Goal: Information Seeking & Learning: Check status

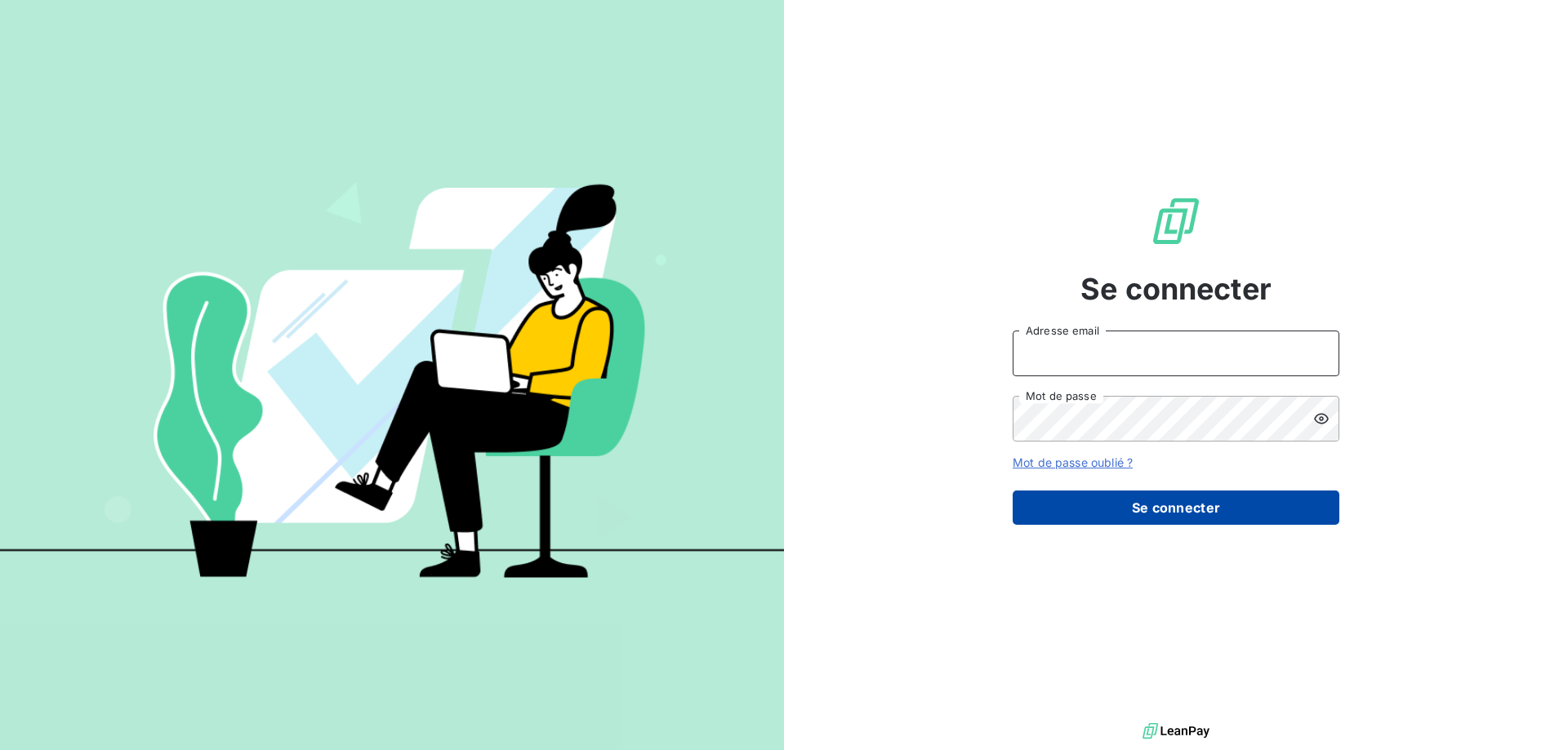
type input "[EMAIL_ADDRESS][DOMAIN_NAME]"
click at [1185, 512] on button "Se connecter" at bounding box center [1176, 508] width 326 height 35
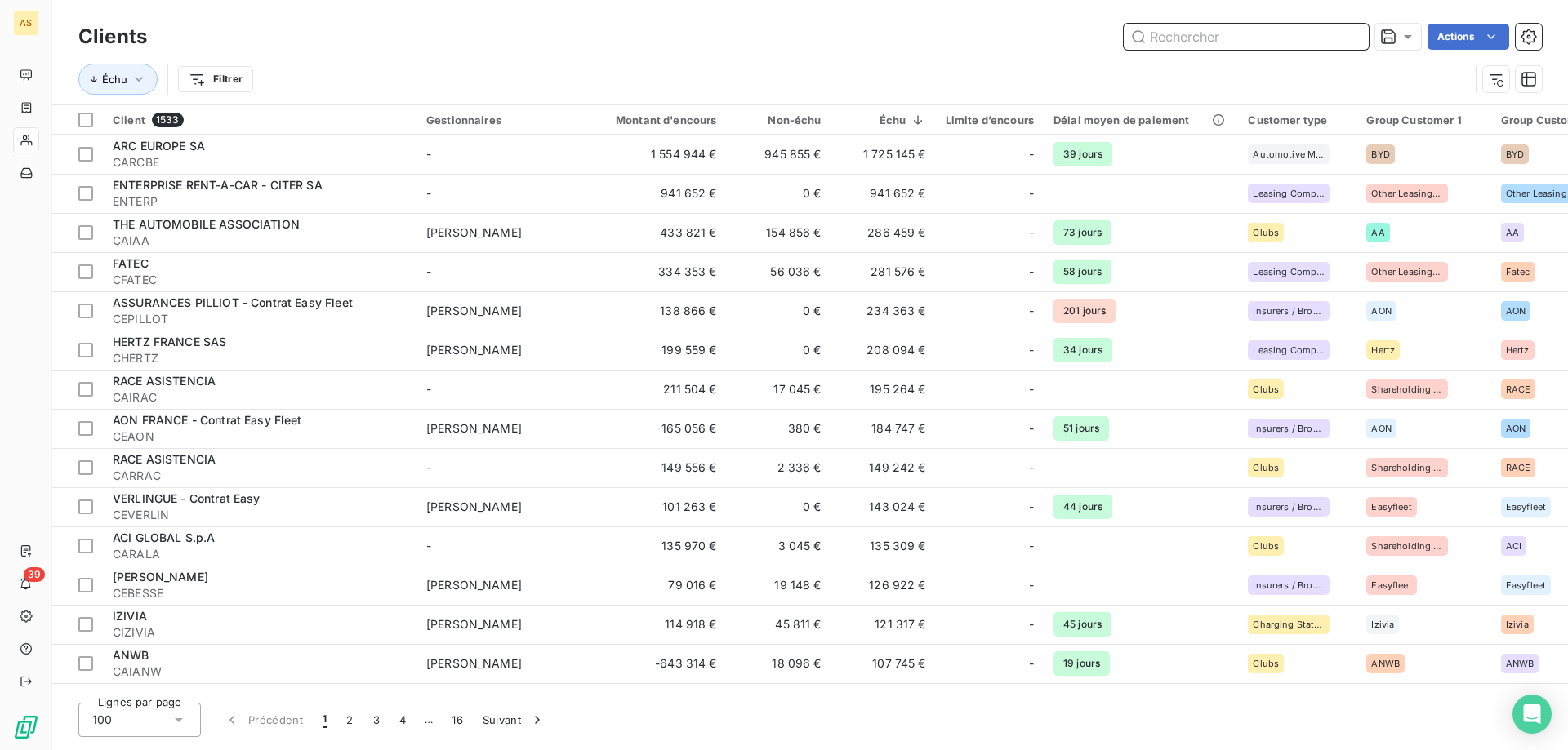
click at [1201, 42] on input "text" at bounding box center [1246, 37] width 245 height 26
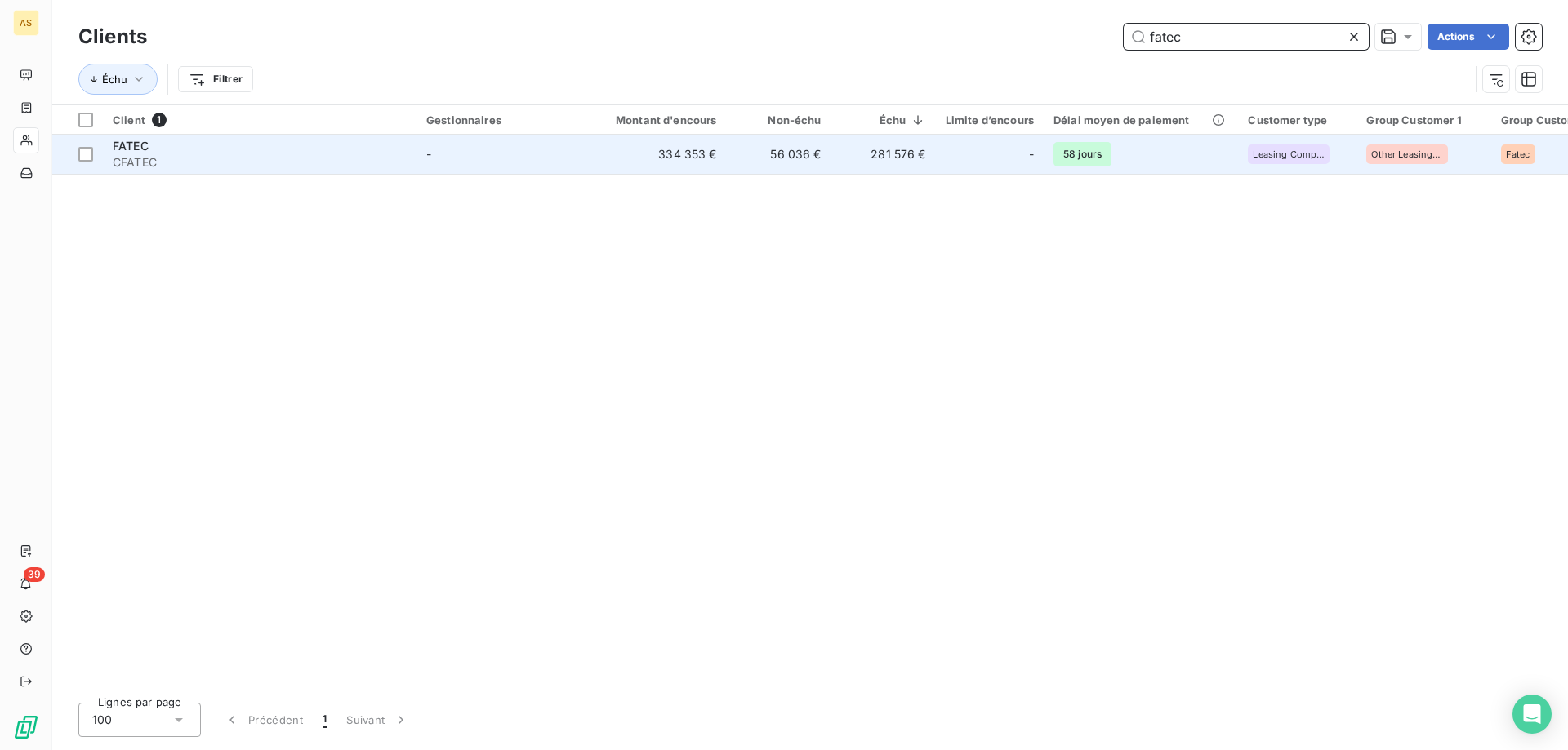
type input "fatec"
click at [842, 148] on td "281 576 €" at bounding box center [883, 154] width 104 height 40
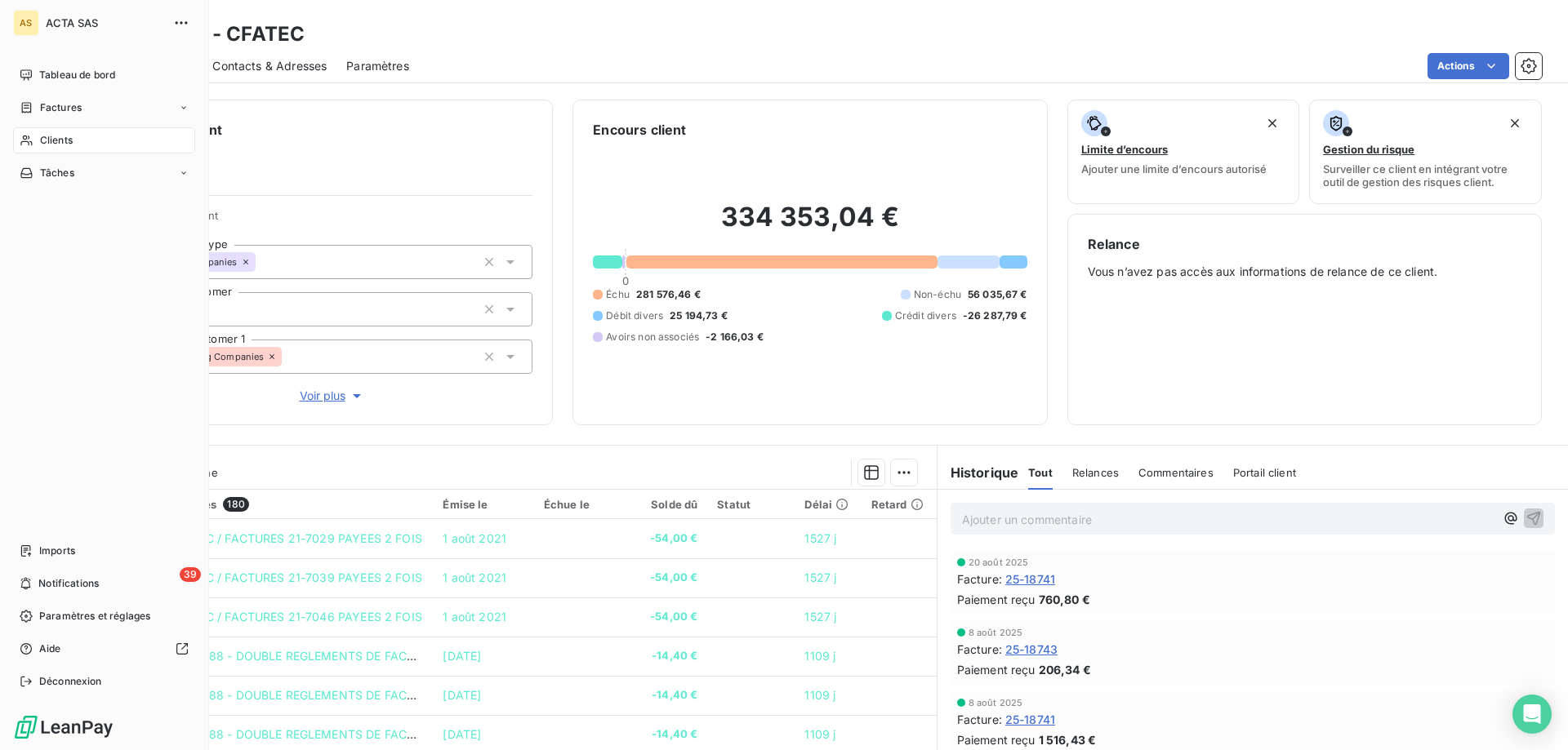
click at [67, 133] on span "Clients" at bounding box center [56, 140] width 33 height 14
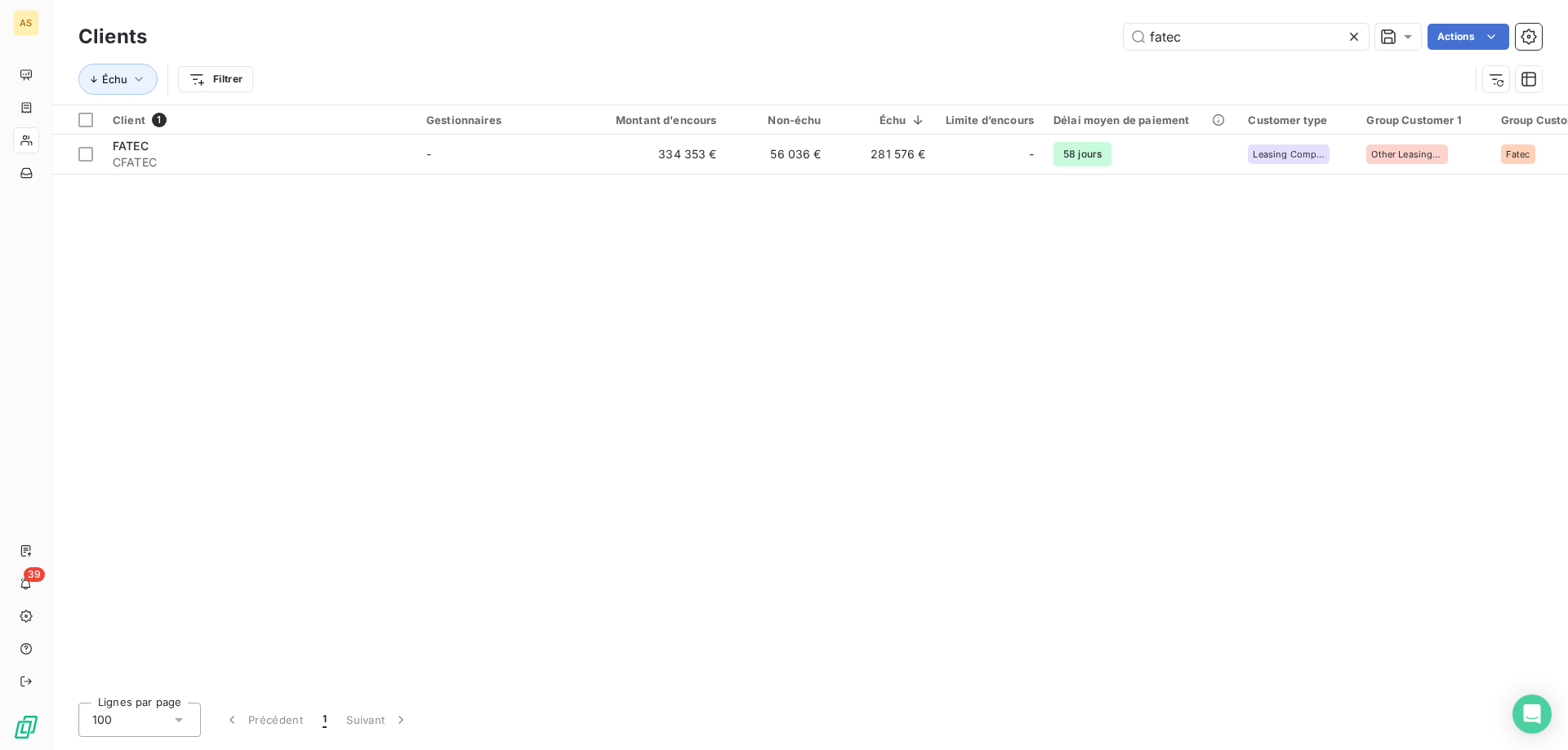
drag, startPoint x: 1101, startPoint y: 37, endPoint x: 745, endPoint y: -13, distance: 359.5
click at [745, 0] on html "AS 39 Clients fatec Actions Échu Filtrer Client 1 Gestionnaires Montant d'encou…" at bounding box center [784, 375] width 1568 height 750
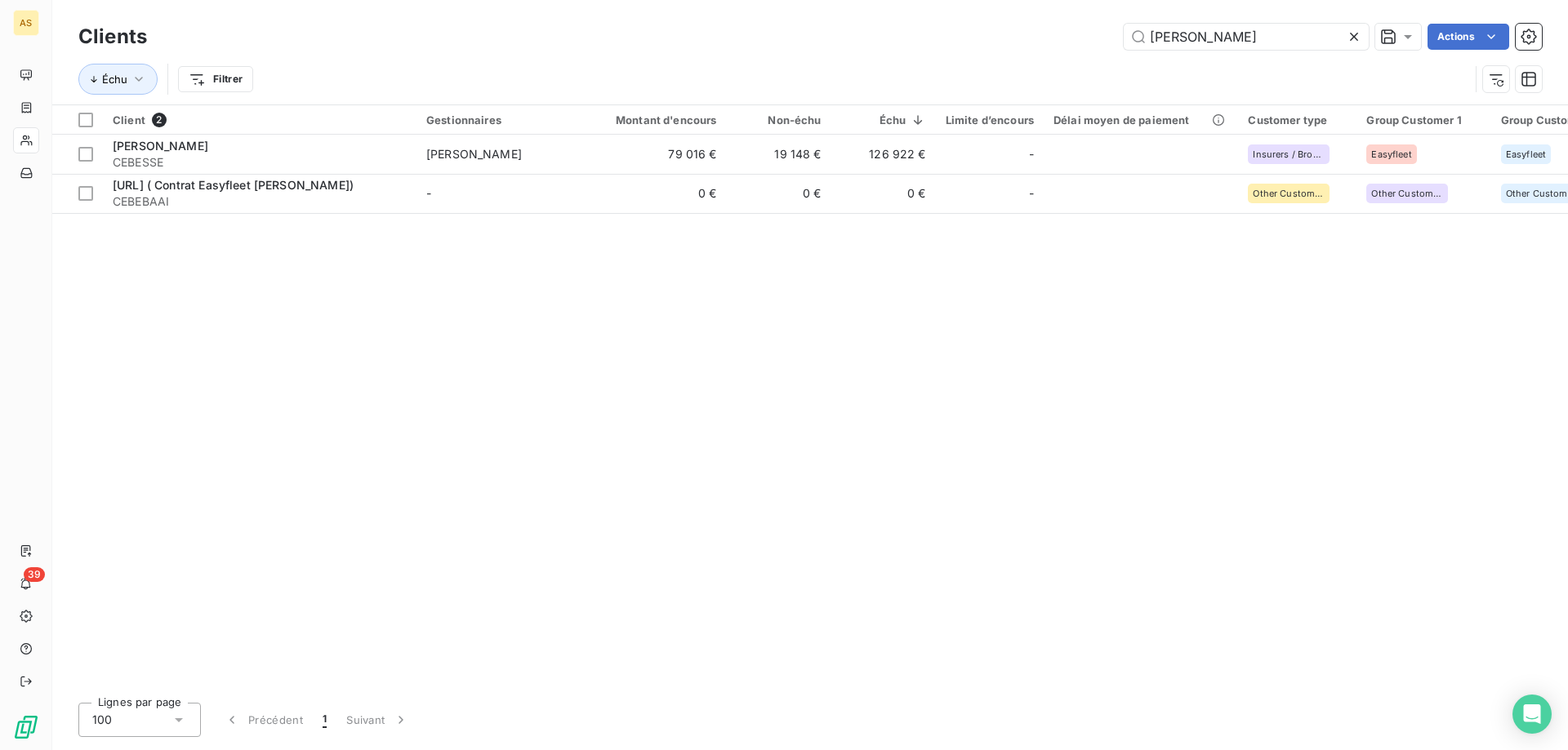
type input "besse"
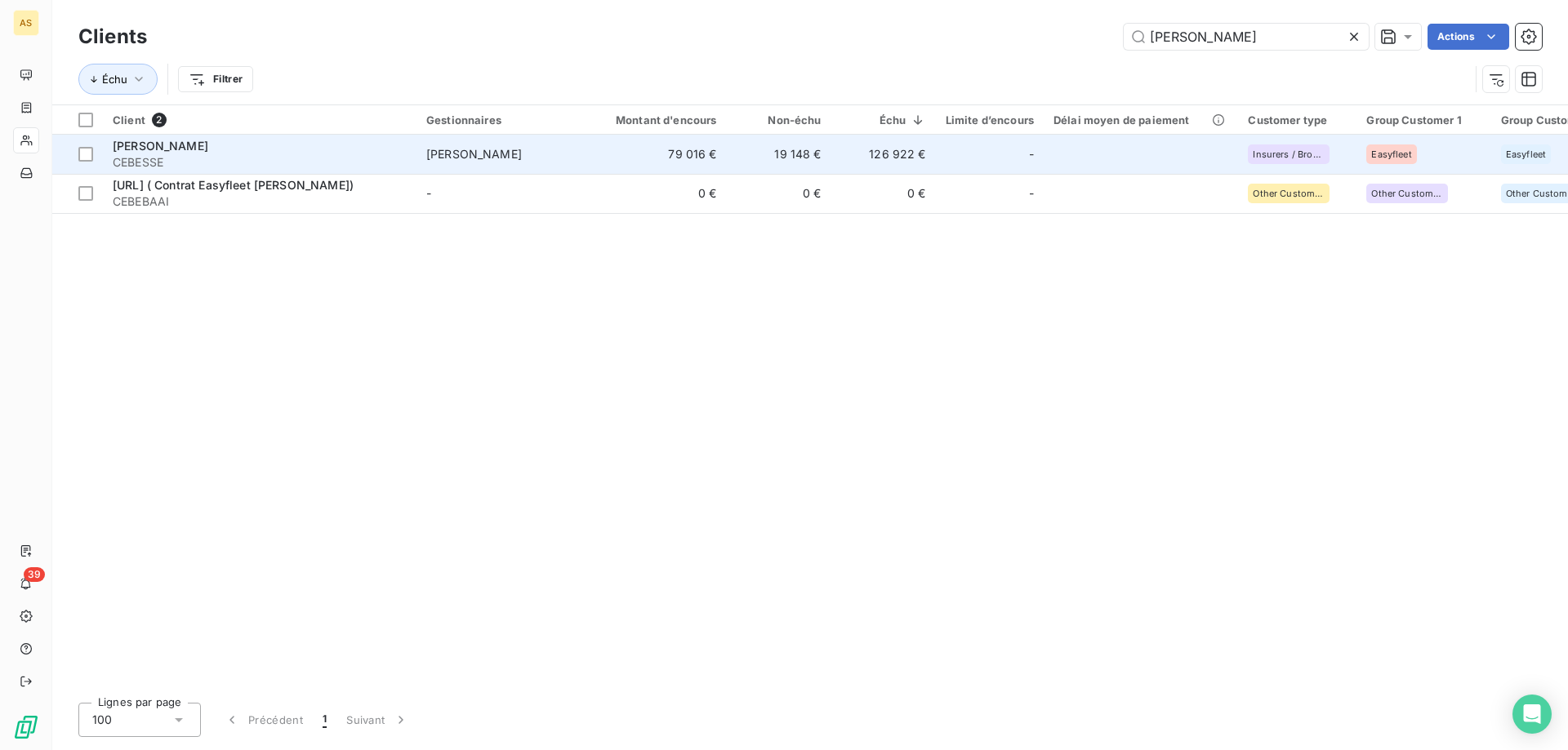
click at [897, 159] on td "126 922 €" at bounding box center [883, 154] width 104 height 40
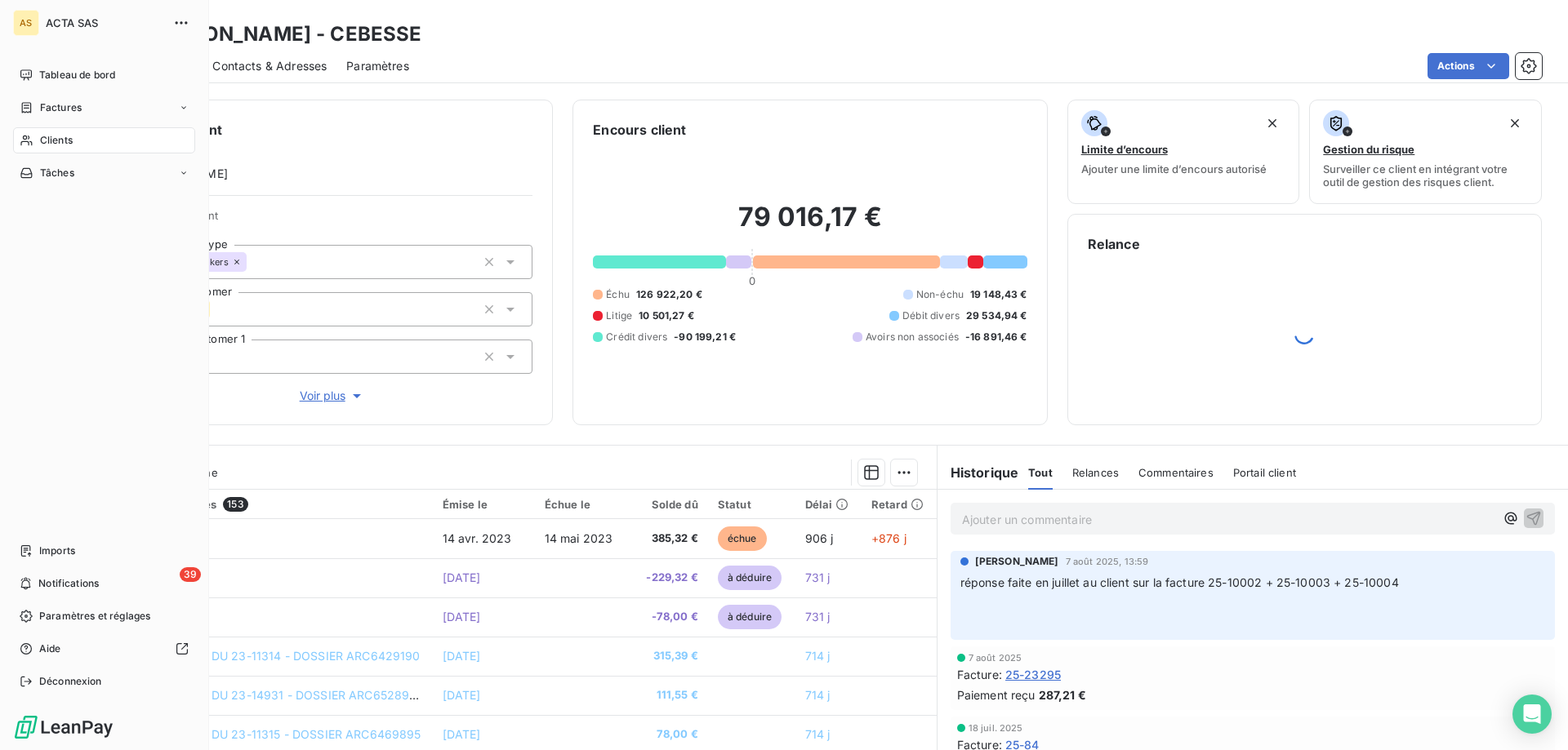
click at [27, 138] on icon at bounding box center [26, 140] width 12 height 11
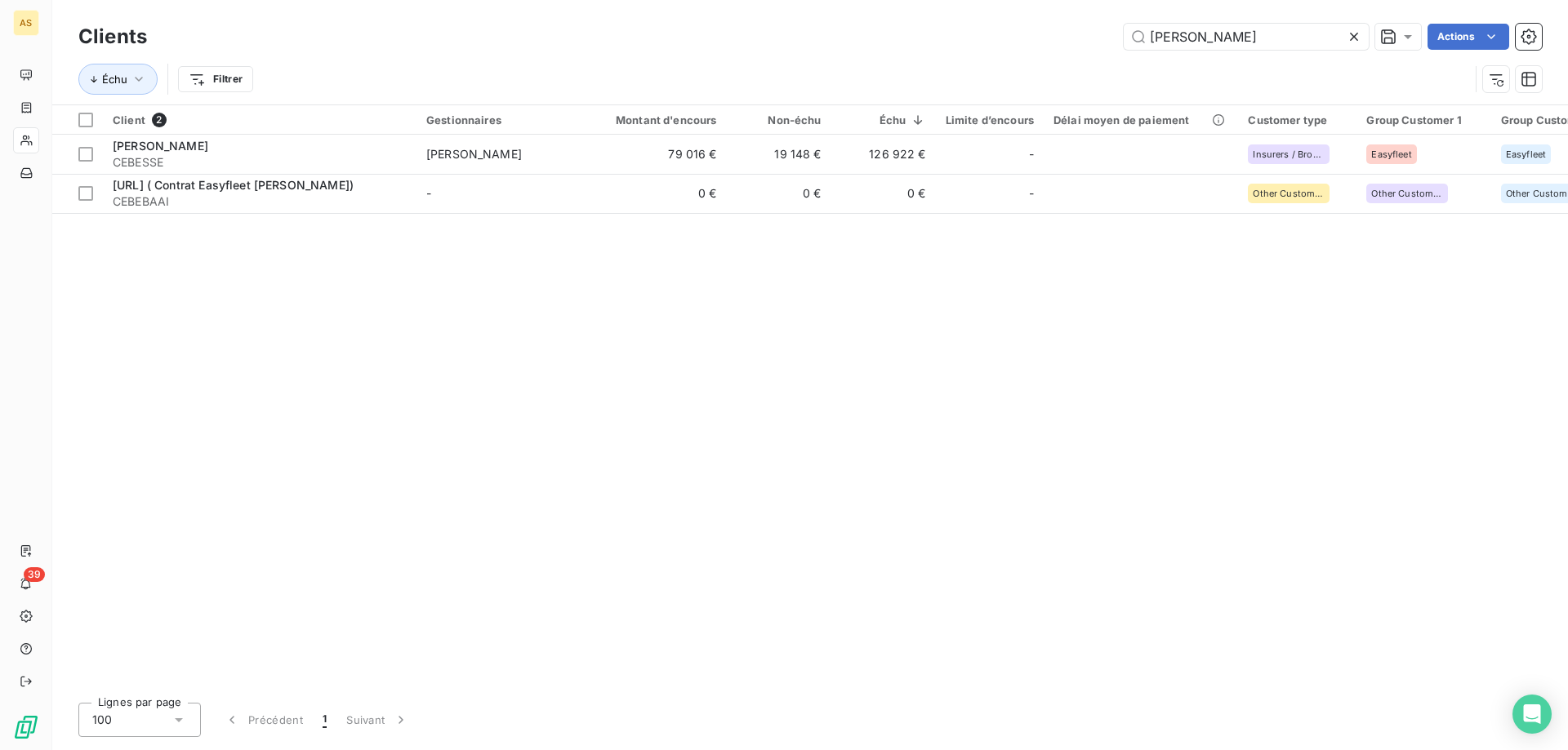
drag, startPoint x: 1253, startPoint y: 41, endPoint x: 806, endPoint y: -67, distance: 459.9
click at [806, 0] on html "AS 39 Clients besse Actions Échu Filtrer Client 2 Gestionnaires Montant d'encou…" at bounding box center [784, 375] width 1568 height 750
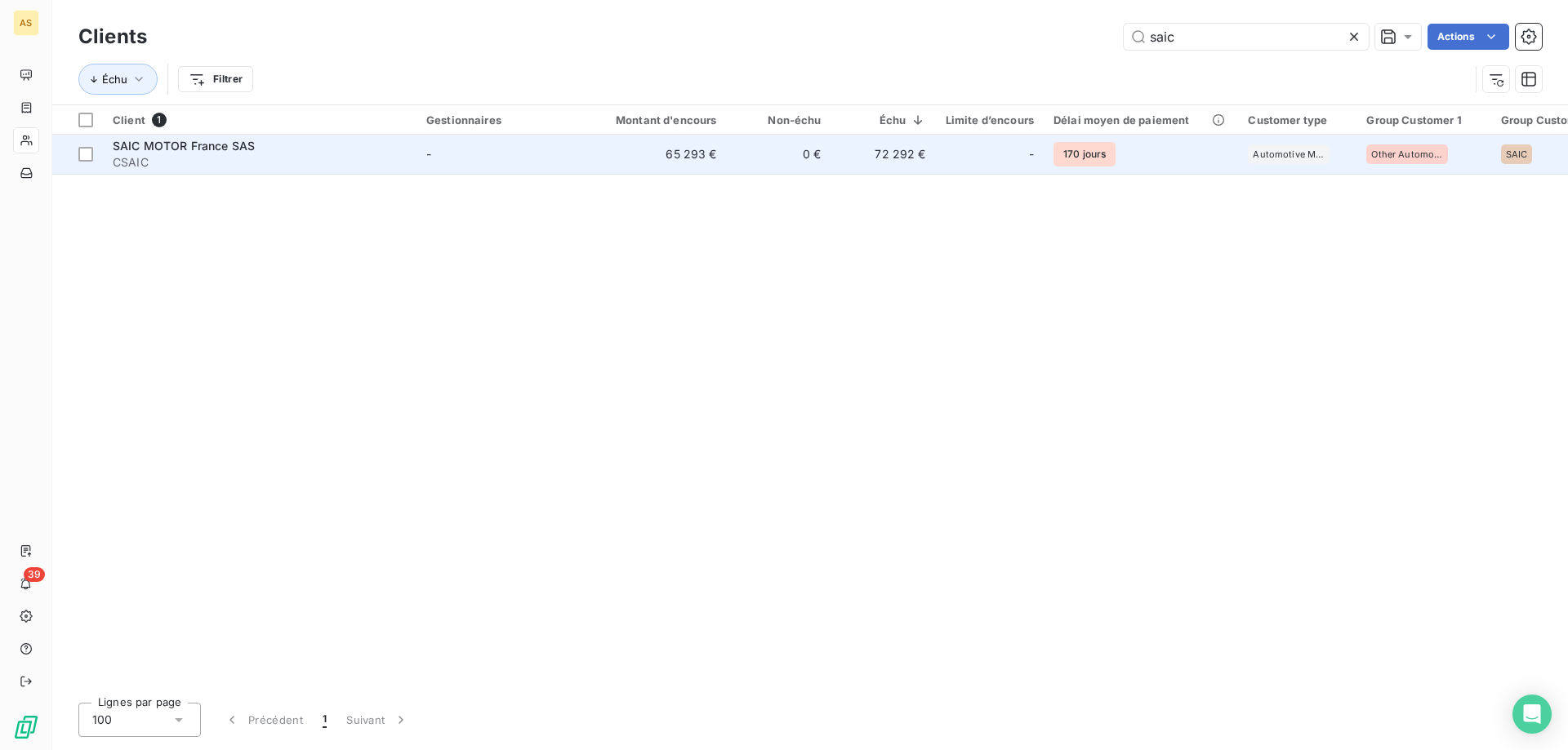
type input "saic"
click at [210, 154] on span "CSAIC" at bounding box center [260, 162] width 294 height 16
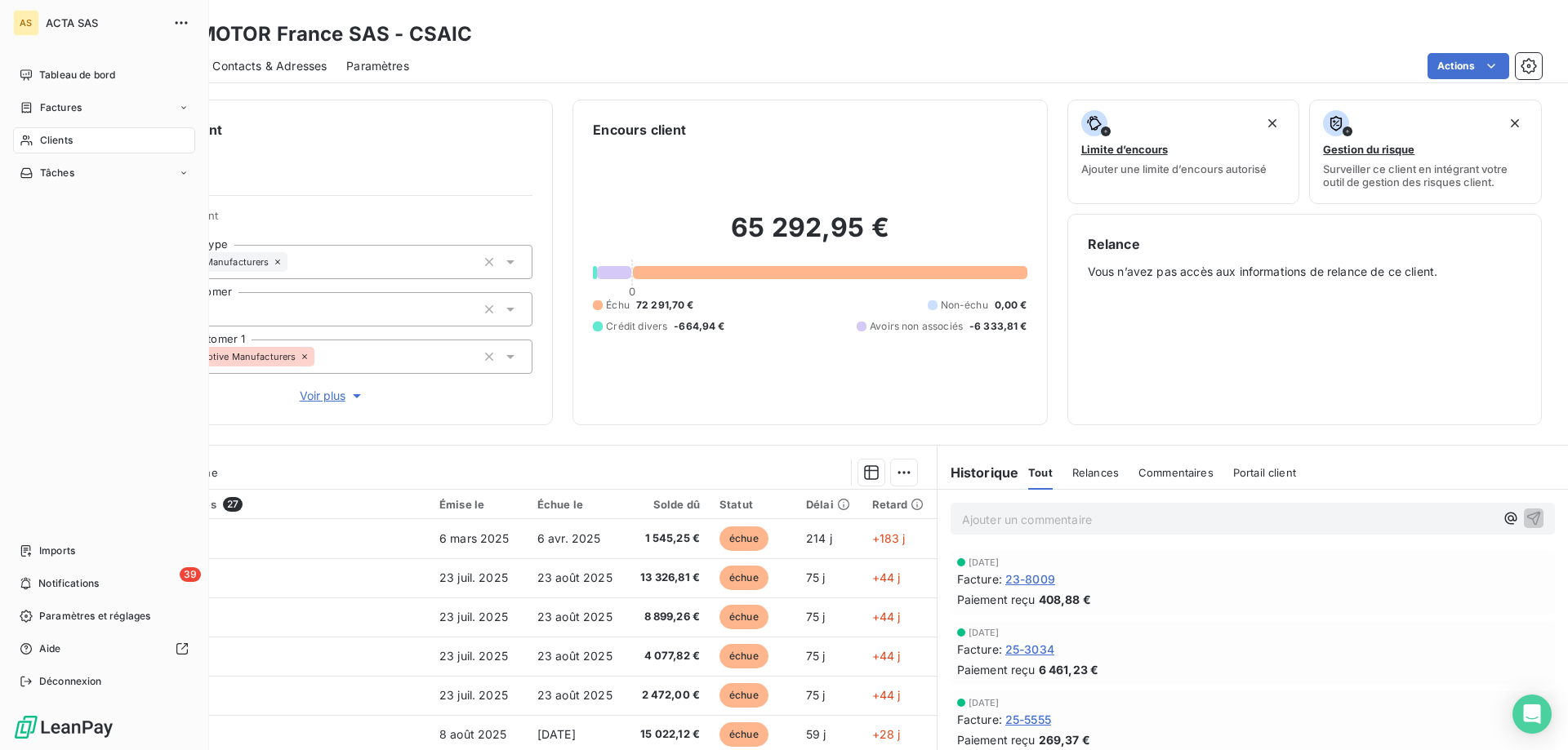
click at [56, 137] on span "Clients" at bounding box center [56, 140] width 33 height 14
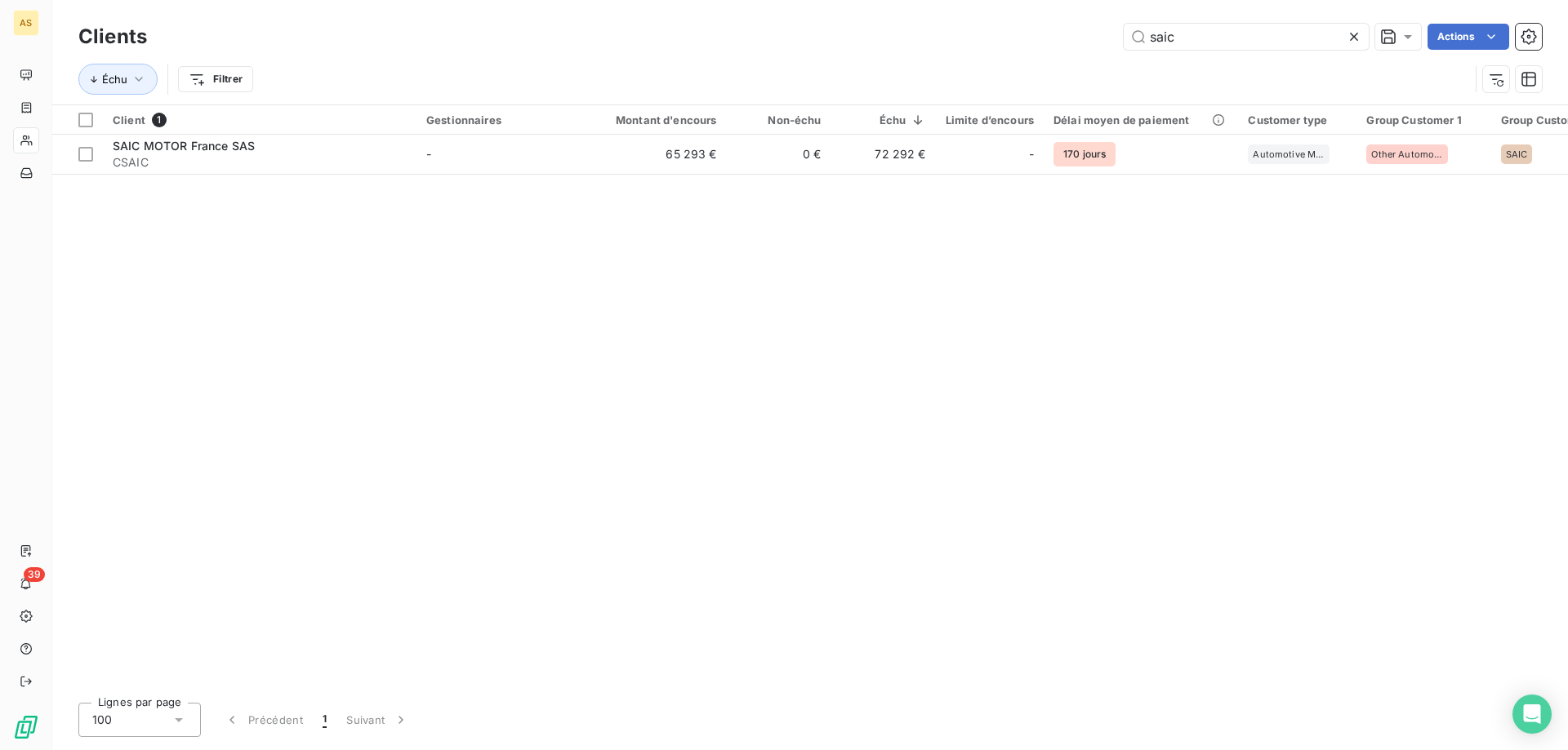
drag, startPoint x: 935, startPoint y: 23, endPoint x: 867, endPoint y: -17, distance: 78.9
click at [867, 0] on html "AS 39 Clients saic Actions Échu Filtrer Client 1 Gestionnaires Montant d'encour…" at bounding box center [784, 375] width 1568 height 750
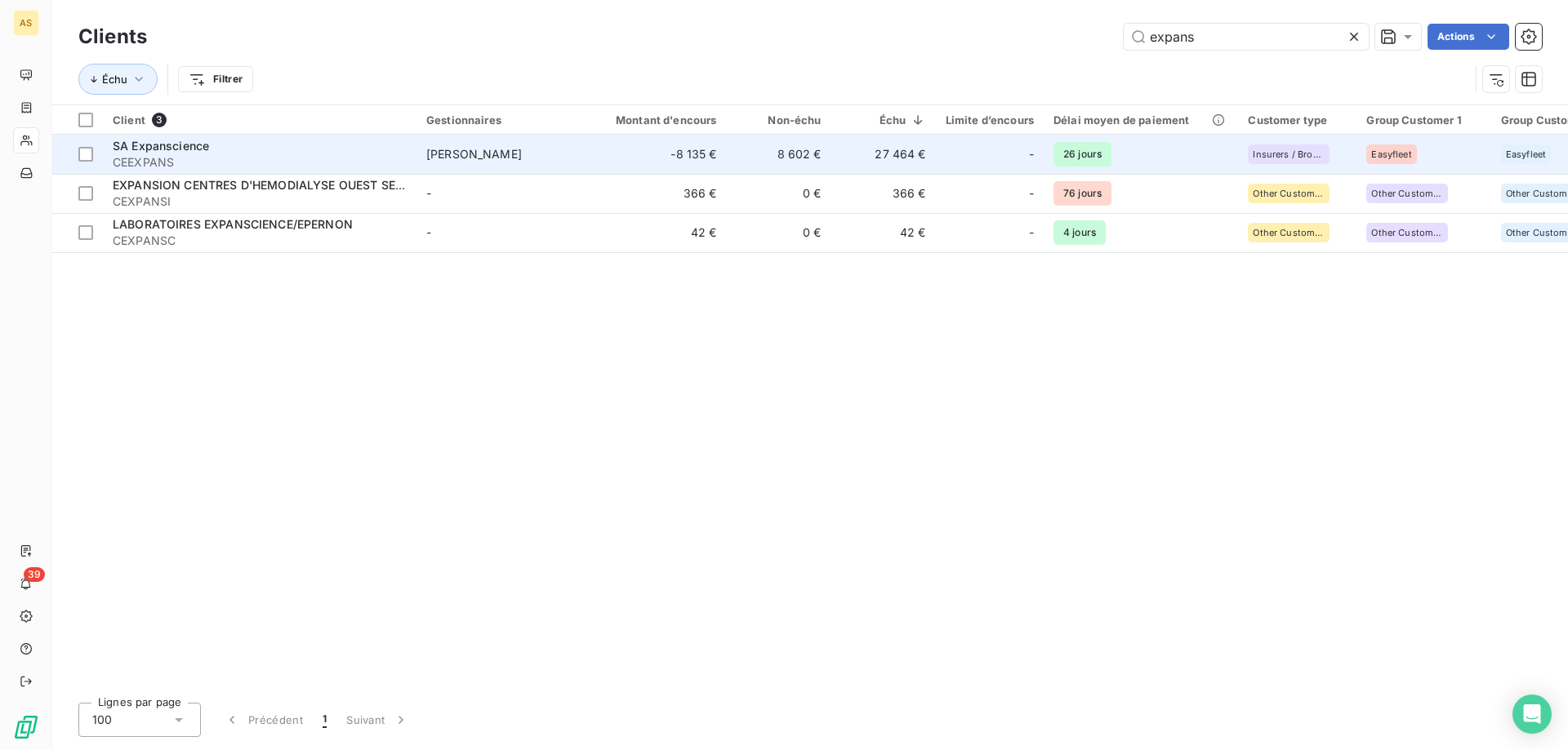
type input "expans"
click at [910, 152] on td "27 464 €" at bounding box center [883, 154] width 104 height 40
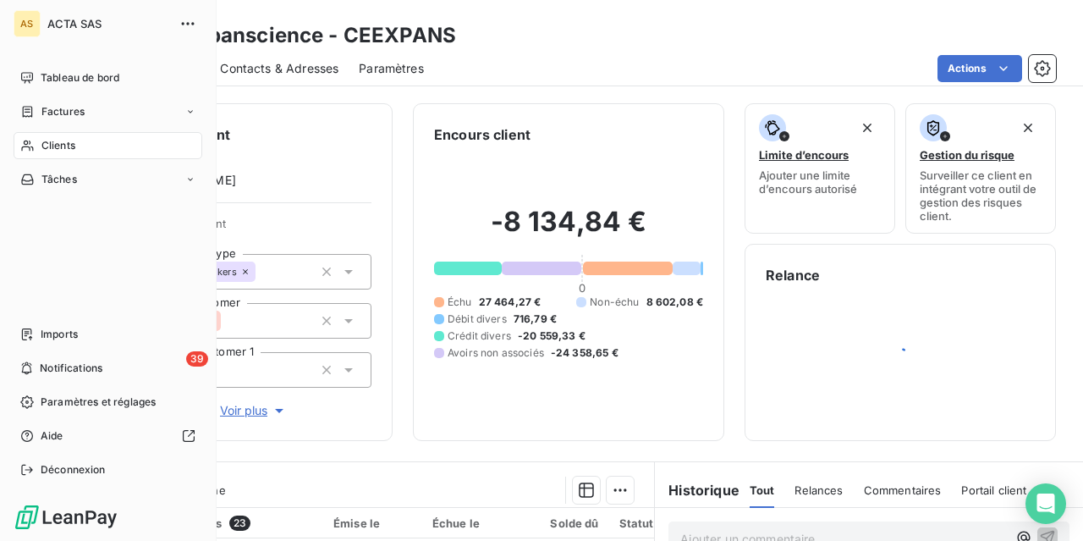
click at [53, 141] on span "Clients" at bounding box center [58, 145] width 34 height 15
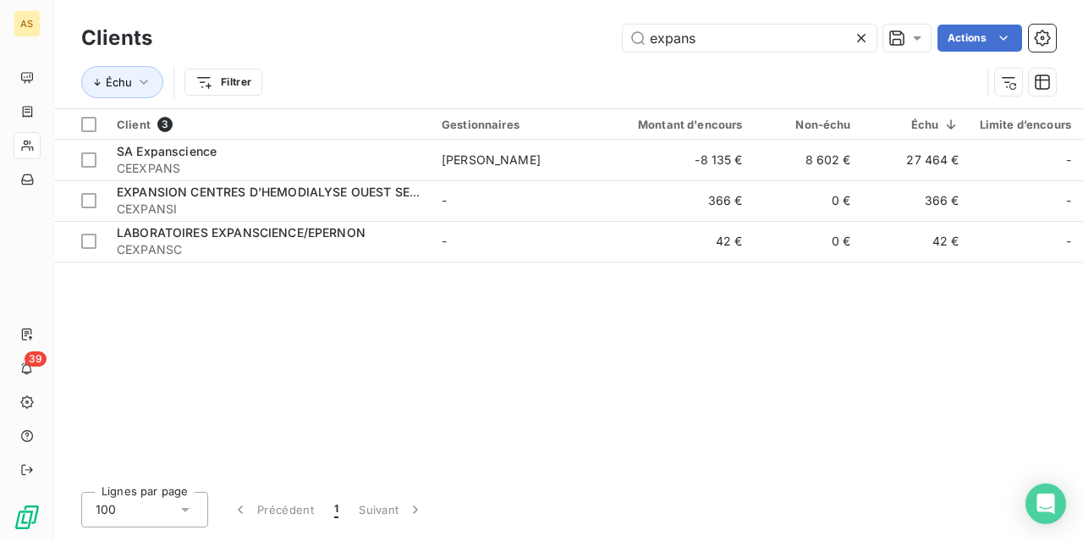
drag, startPoint x: 711, startPoint y: 43, endPoint x: 459, endPoint y: 19, distance: 252.4
click at [459, 19] on div "Clients expans Actions Échu Filtrer" at bounding box center [568, 54] width 1029 height 108
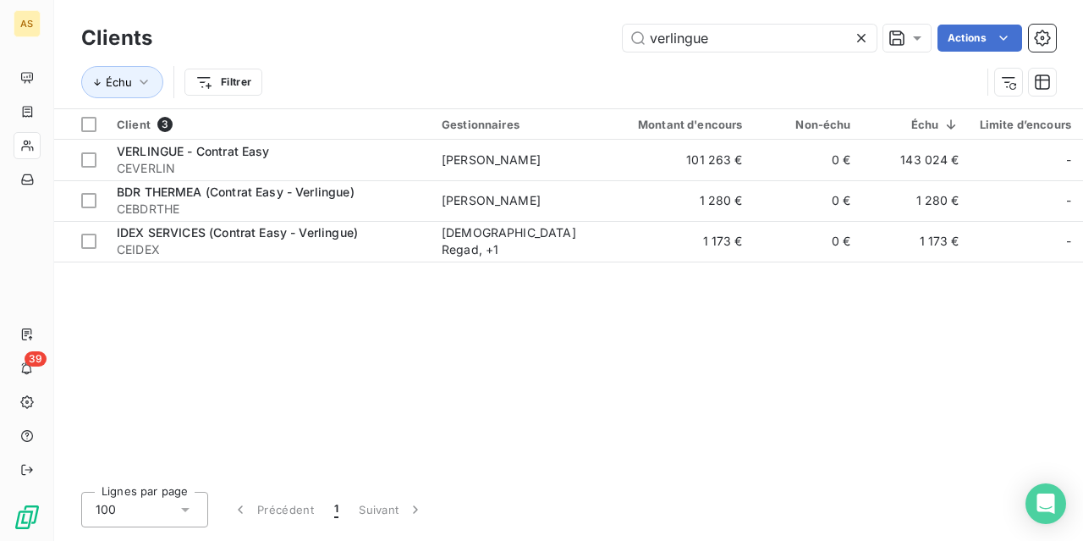
type input "verlingue"
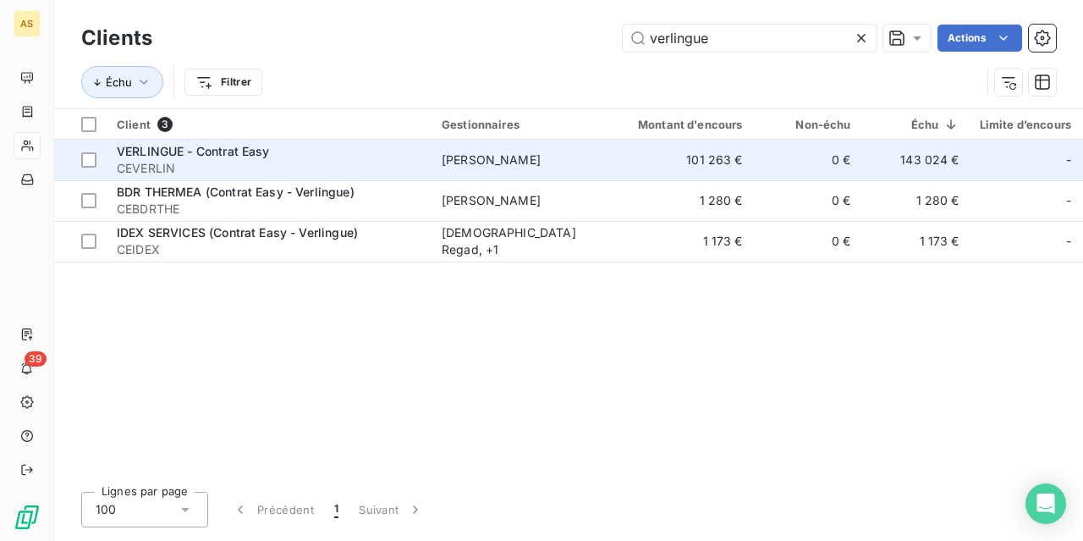
click at [465, 155] on span "Olivier Chaduteau" at bounding box center [491, 159] width 99 height 14
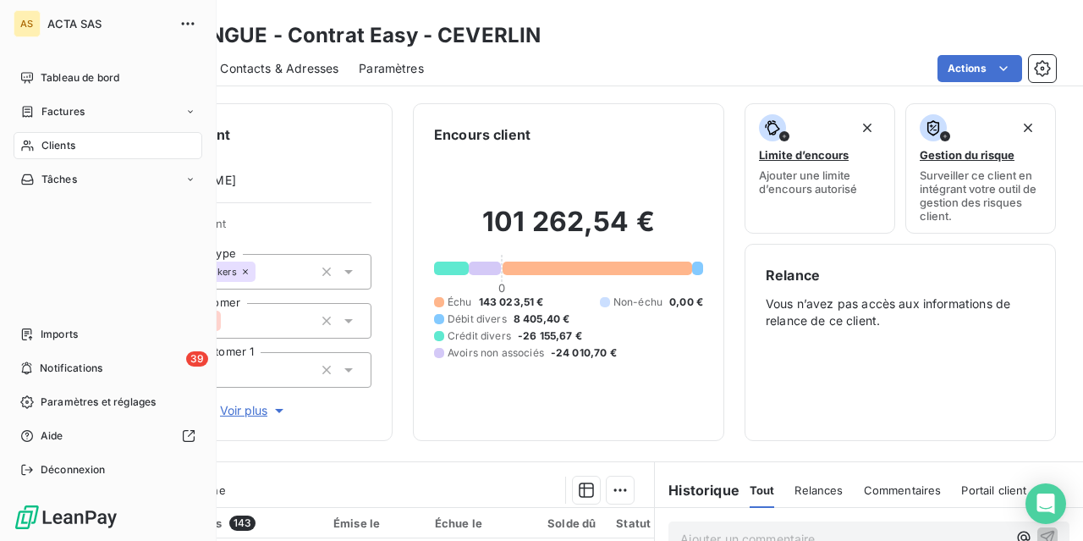
click at [27, 143] on icon at bounding box center [27, 145] width 12 height 11
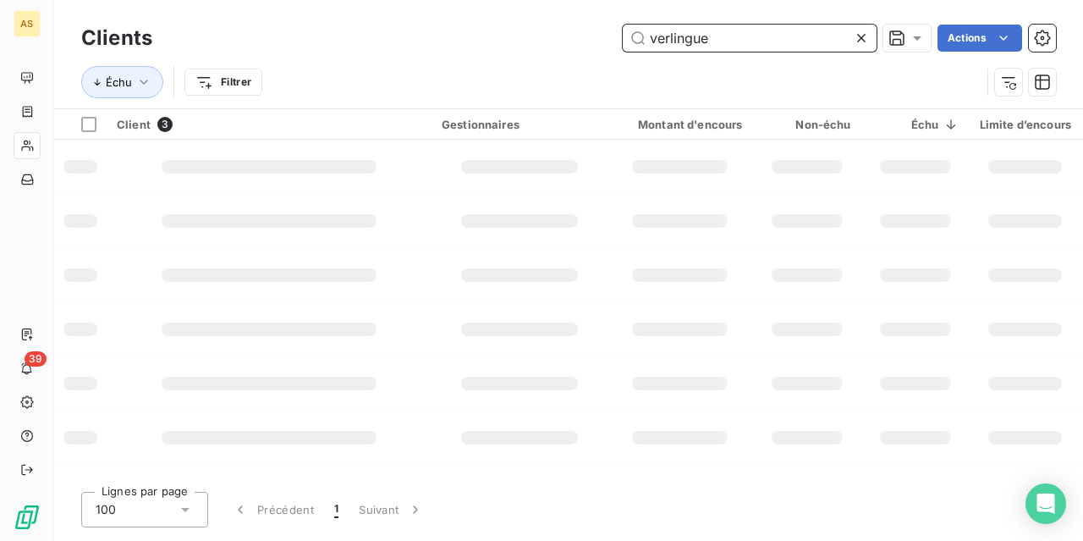
drag, startPoint x: 708, startPoint y: 32, endPoint x: 260, endPoint y: -25, distance: 451.9
click at [260, 0] on html "AS 39 Clients verlingue Actions Échu Filtrer Client 3 Gestionnaires Montant d'e…" at bounding box center [541, 270] width 1083 height 541
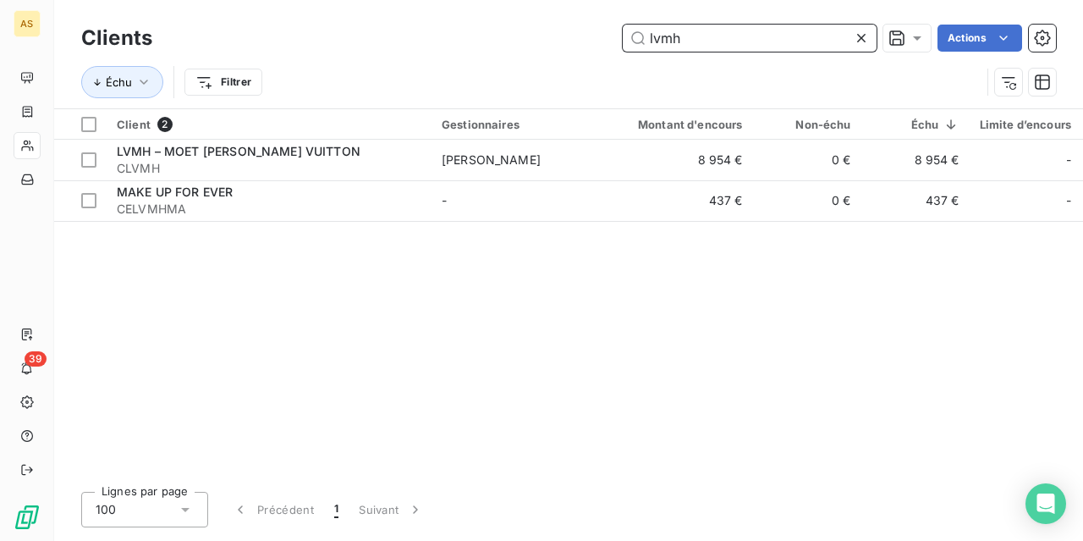
drag, startPoint x: 700, startPoint y: 41, endPoint x: 416, endPoint y: 6, distance: 286.5
click at [416, 6] on div "Clients lvmh Actions Échu Filtrer" at bounding box center [568, 54] width 1029 height 108
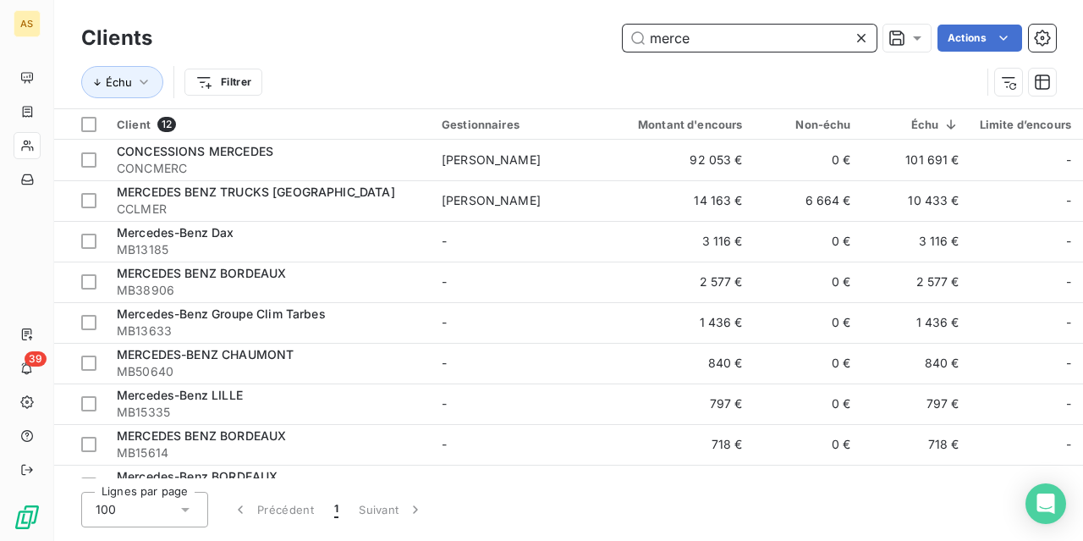
drag, startPoint x: 594, startPoint y: 47, endPoint x: 411, endPoint y: 1, distance: 188.4
click at [420, 8] on div "Clients merce Actions Échu Filtrer" at bounding box center [568, 54] width 1029 height 108
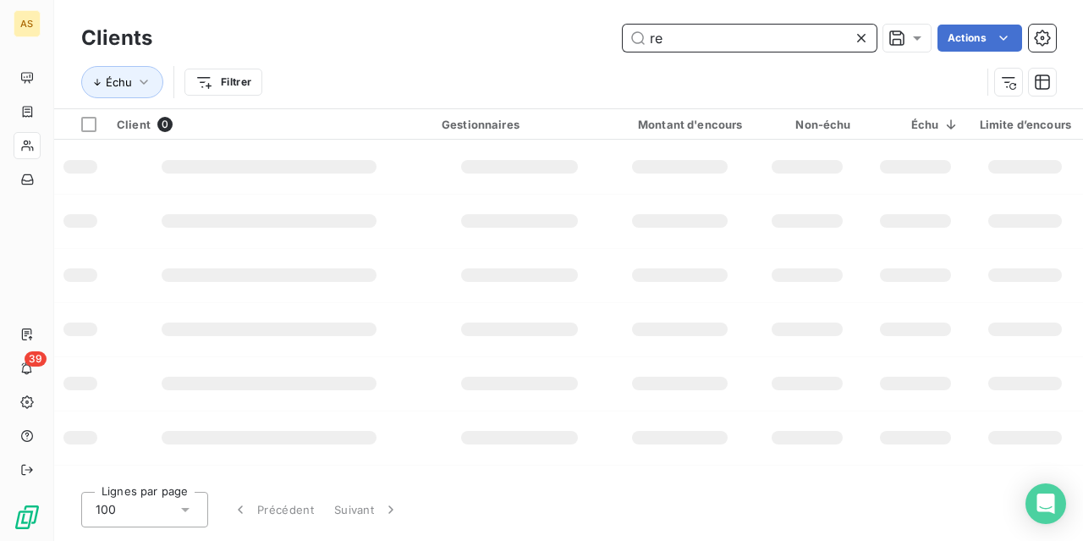
type input "r"
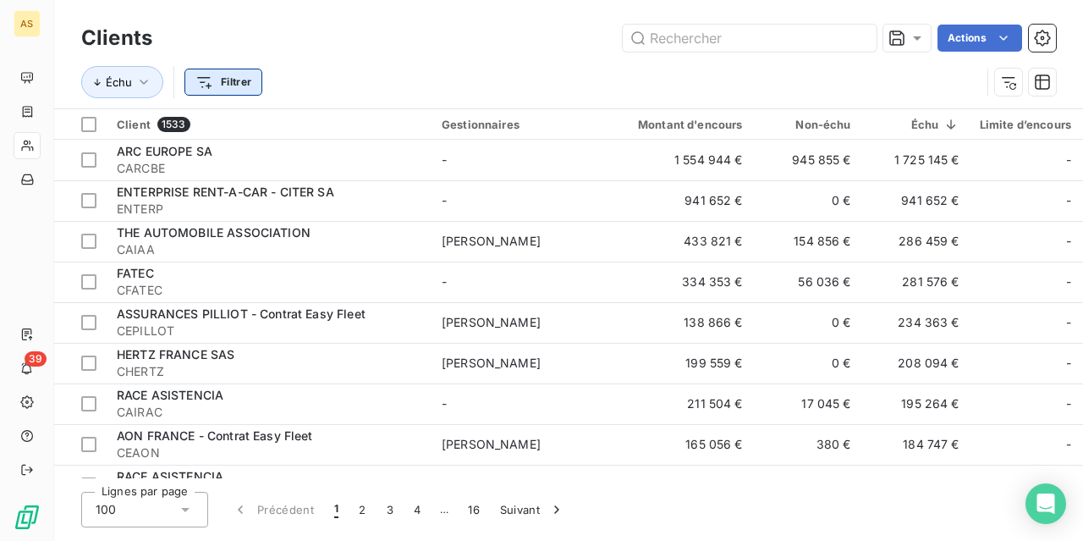
click at [225, 73] on html "AS 39 Clients Actions Échu Filtrer Client 1533 Gestionnaires Montant d'encours …" at bounding box center [541, 270] width 1083 height 541
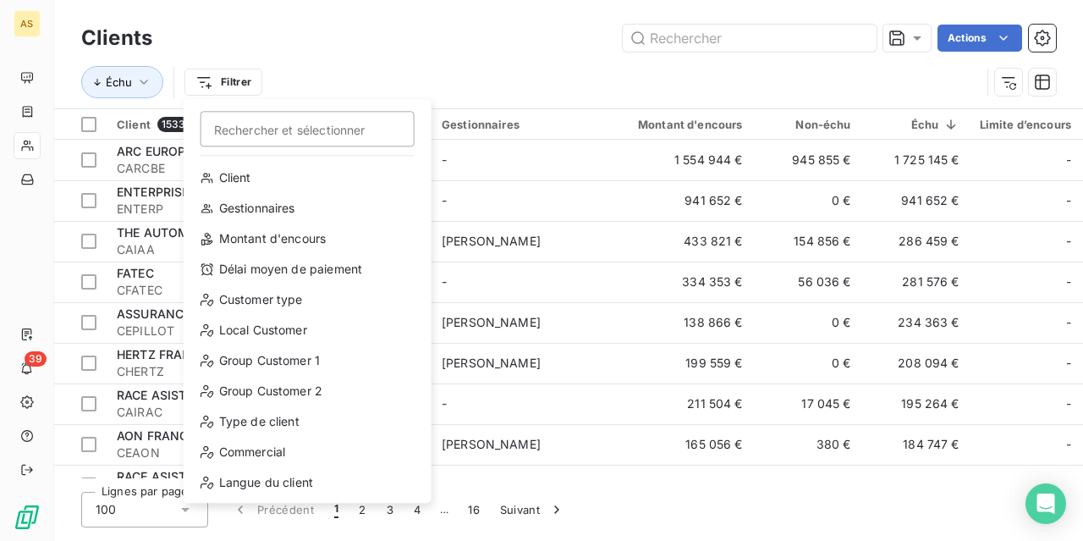
click at [364, 29] on html "AS 39 Clients Actions Échu Filtrer Rechercher et sélectionner Client Gestionnai…" at bounding box center [541, 270] width 1083 height 541
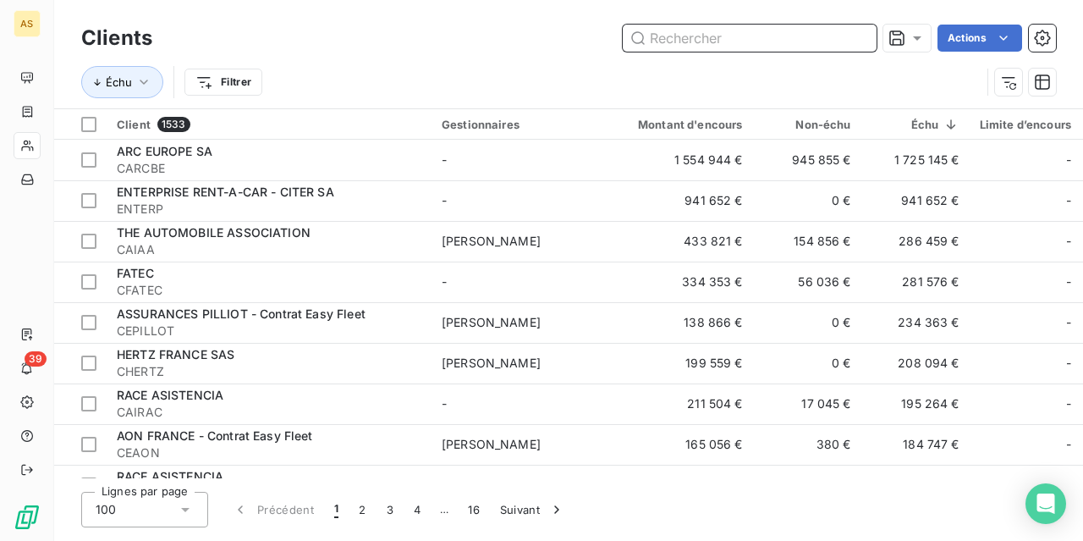
click at [830, 42] on input "text" at bounding box center [750, 38] width 254 height 27
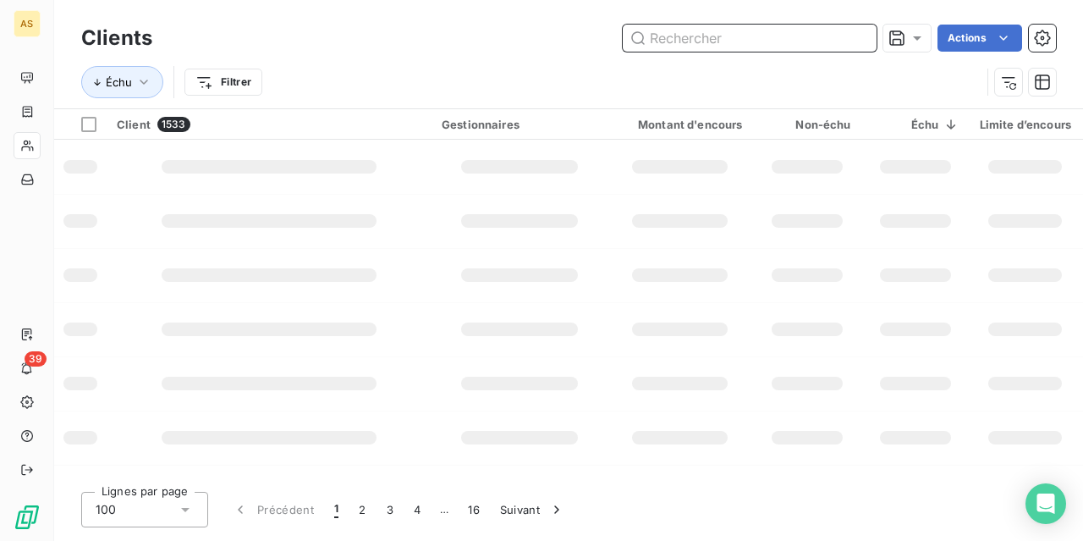
click at [690, 36] on input "text" at bounding box center [750, 38] width 254 height 27
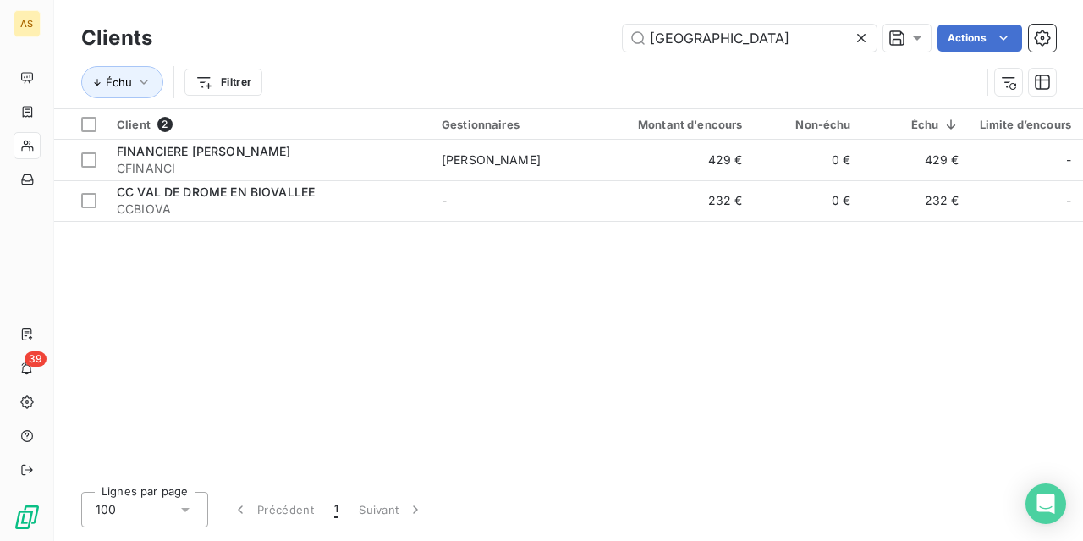
drag, startPoint x: 242, startPoint y: 482, endPoint x: 223, endPoint y: 488, distance: 19.5
click at [242, 482] on div "Clients rome Actions Échu Filtrer Client 2 Gestionnaires Montant d'encours Non-…" at bounding box center [568, 270] width 1029 height 541
drag, startPoint x: 722, startPoint y: 42, endPoint x: 569, endPoint y: 14, distance: 155.6
click at [569, 14] on div "Clients rome Actions Échu Filtrer" at bounding box center [568, 54] width 1029 height 108
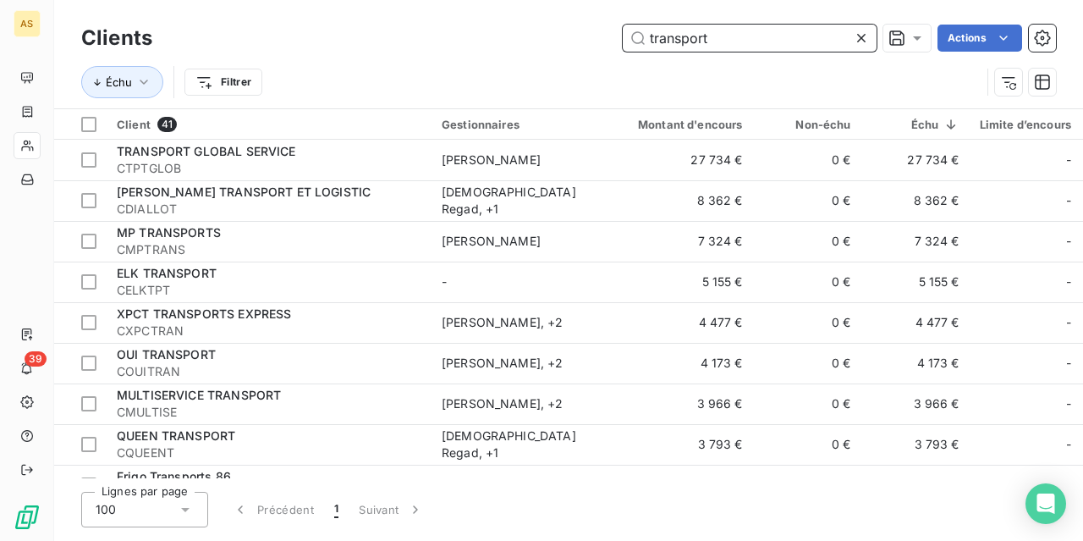
drag, startPoint x: 718, startPoint y: 48, endPoint x: 323, endPoint y: -22, distance: 401.3
click at [323, 0] on html "AS 39 Clients transport Actions Échu Filtrer Client 41 Gestionnaires Montant d'…" at bounding box center [541, 270] width 1083 height 541
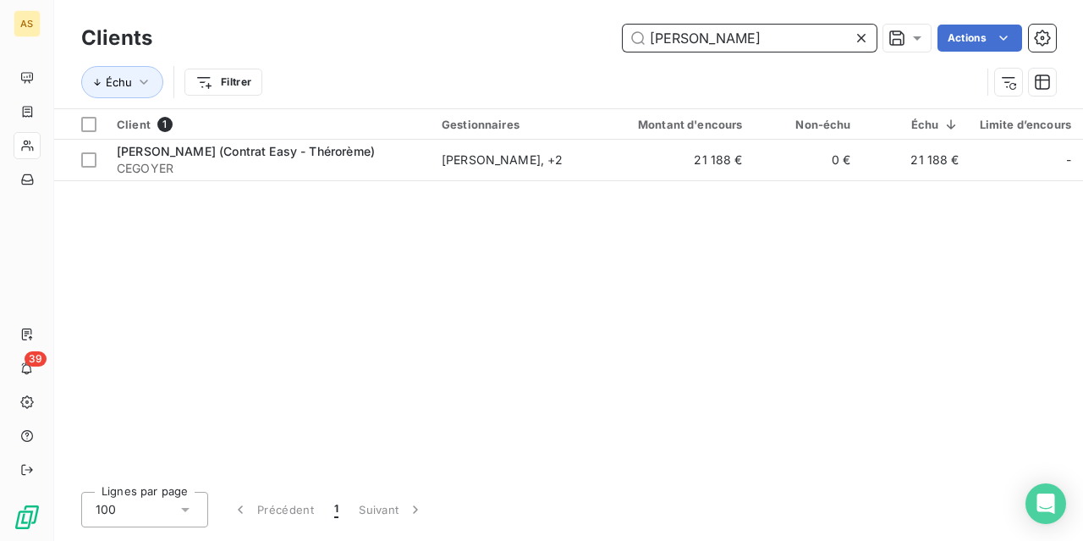
drag, startPoint x: 728, startPoint y: 31, endPoint x: 390, endPoint y: -21, distance: 341.6
click at [390, 0] on html "AS 39 Clients goyer Actions Échu Filtrer Client 1 Gestionnaires Montant d'encou…" at bounding box center [541, 270] width 1083 height 541
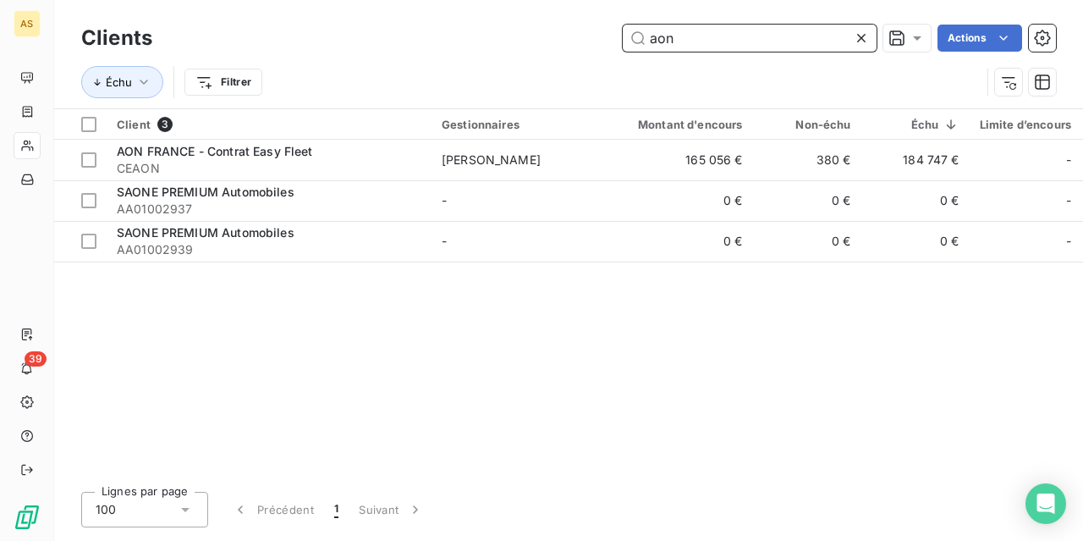
drag, startPoint x: 691, startPoint y: 36, endPoint x: 456, endPoint y: -3, distance: 238.4
click at [456, 0] on html "AS 39 Clients aon Actions Échu Filtrer Client 3 Gestionnaires Montant d'encours…" at bounding box center [541, 270] width 1083 height 541
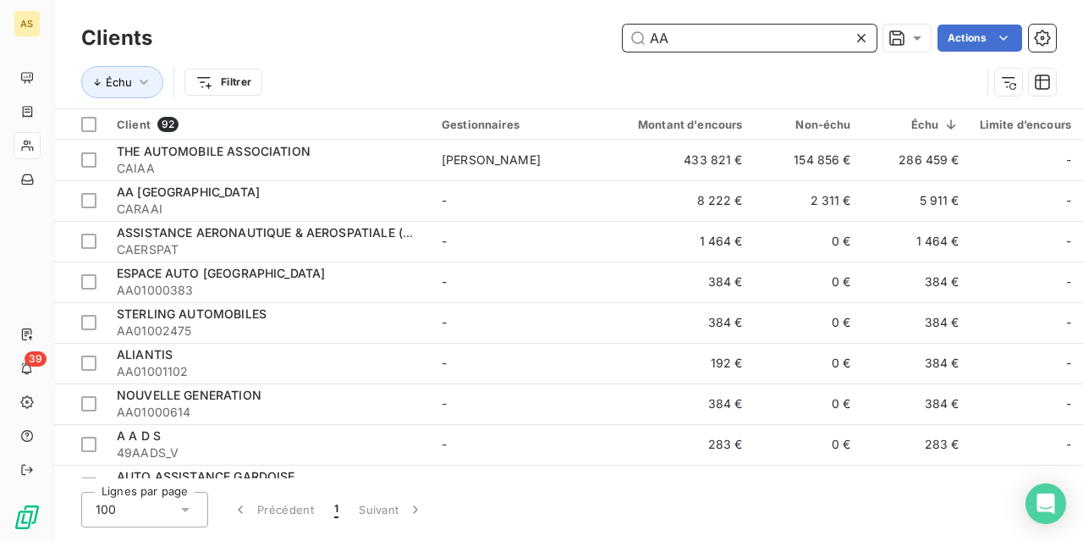
drag, startPoint x: 481, startPoint y: 45, endPoint x: 345, endPoint y: -13, distance: 147.1
click at [345, 0] on html "AS 39 Clients AA Actions Échu Filtrer Client 92 Gestionnaires Montant d'encours…" at bounding box center [541, 270] width 1083 height 541
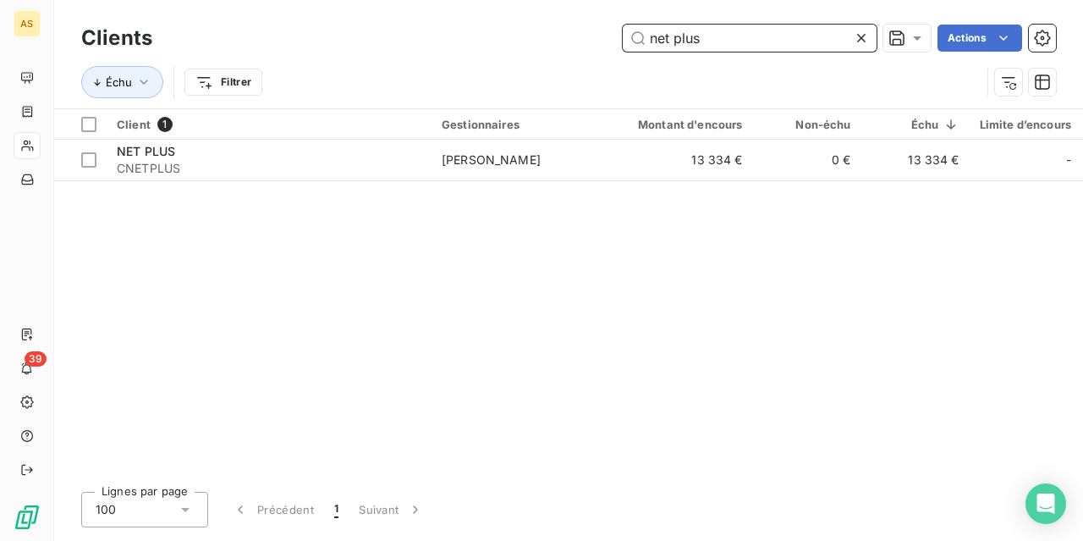
drag, startPoint x: 701, startPoint y: 36, endPoint x: 211, endPoint y: -94, distance: 506.6
click at [211, 0] on html "AS 39 Clients net plus Actions Échu Filtrer Client 1 Gestionnaires Montant d'en…" at bounding box center [541, 270] width 1083 height 541
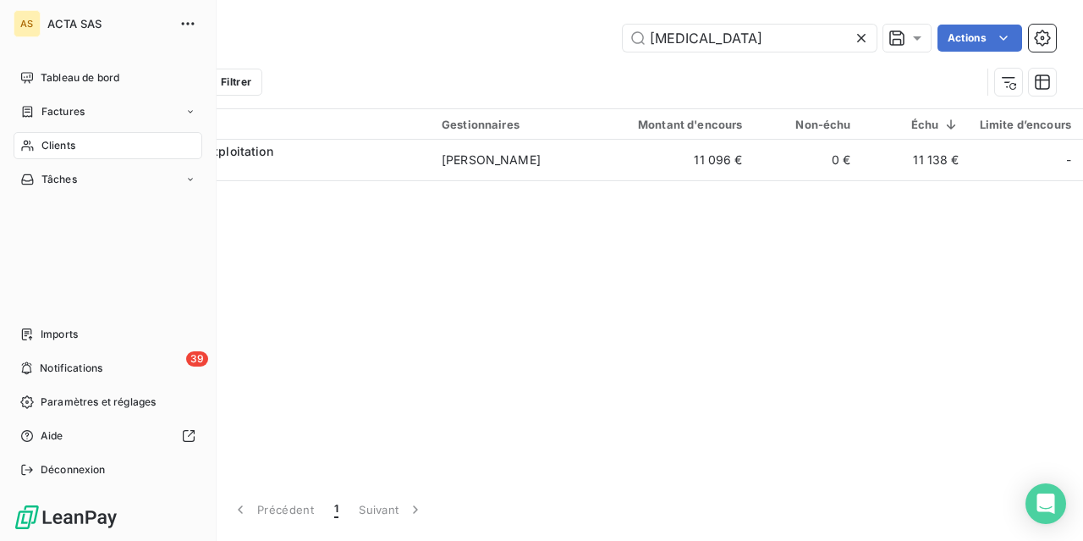
click at [81, 146] on div "Clients" at bounding box center [108, 145] width 189 height 27
click at [56, 146] on span "Clients" at bounding box center [58, 145] width 34 height 15
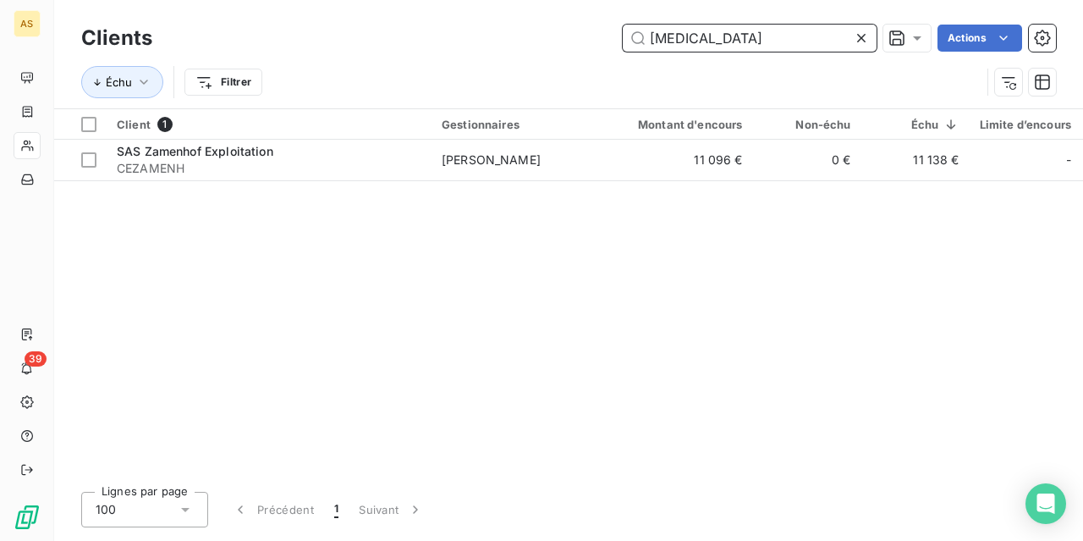
drag, startPoint x: 722, startPoint y: 39, endPoint x: 578, endPoint y: 37, distance: 144.7
click at [579, 39] on div "zamen Actions" at bounding box center [614, 38] width 883 height 27
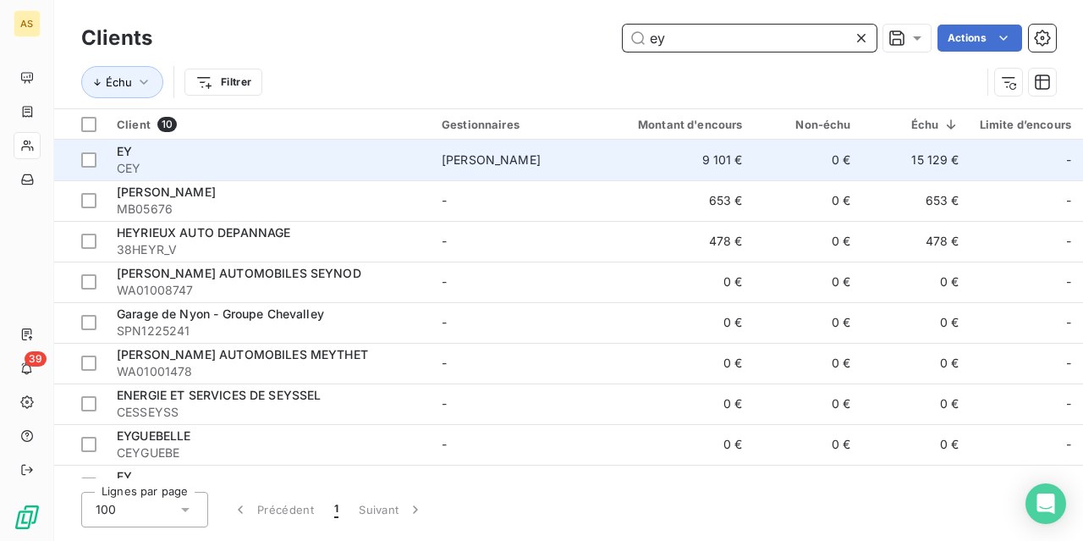
type input "ey"
click at [936, 163] on td "15 129 €" at bounding box center [915, 160] width 108 height 41
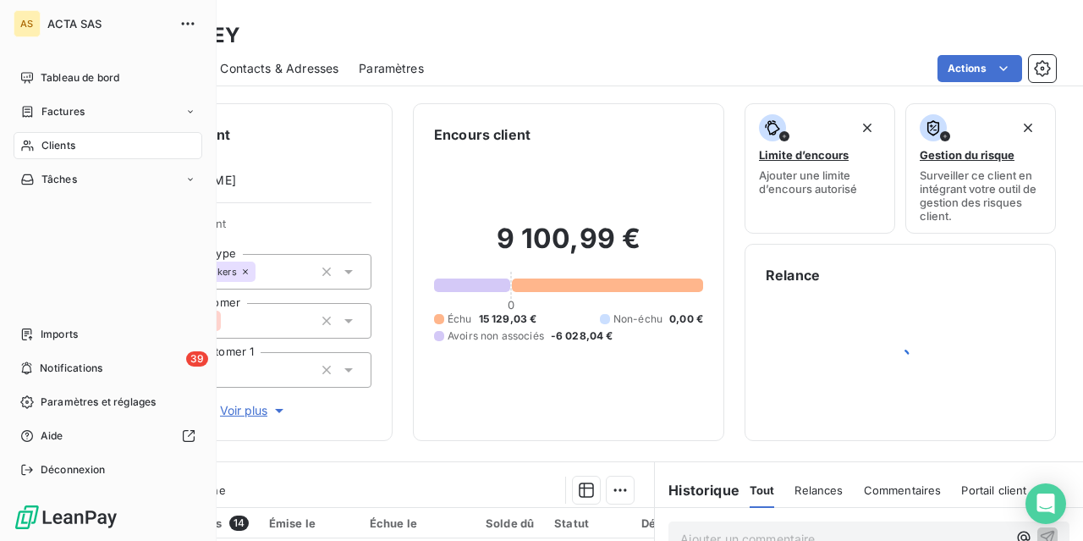
click at [63, 149] on span "Clients" at bounding box center [58, 145] width 34 height 15
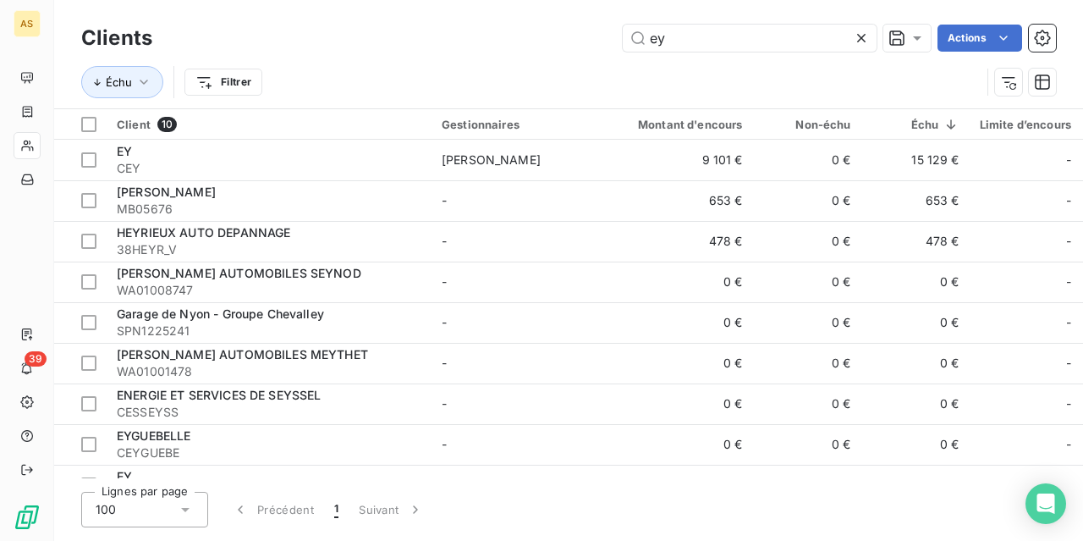
drag, startPoint x: 667, startPoint y: 23, endPoint x: 206, endPoint y: -73, distance: 470.0
click at [206, 0] on html "AS 39 Clients ey Actions Échu Filtrer Client 10 Gestionnaires Montant d'encours…" at bounding box center [541, 270] width 1083 height 541
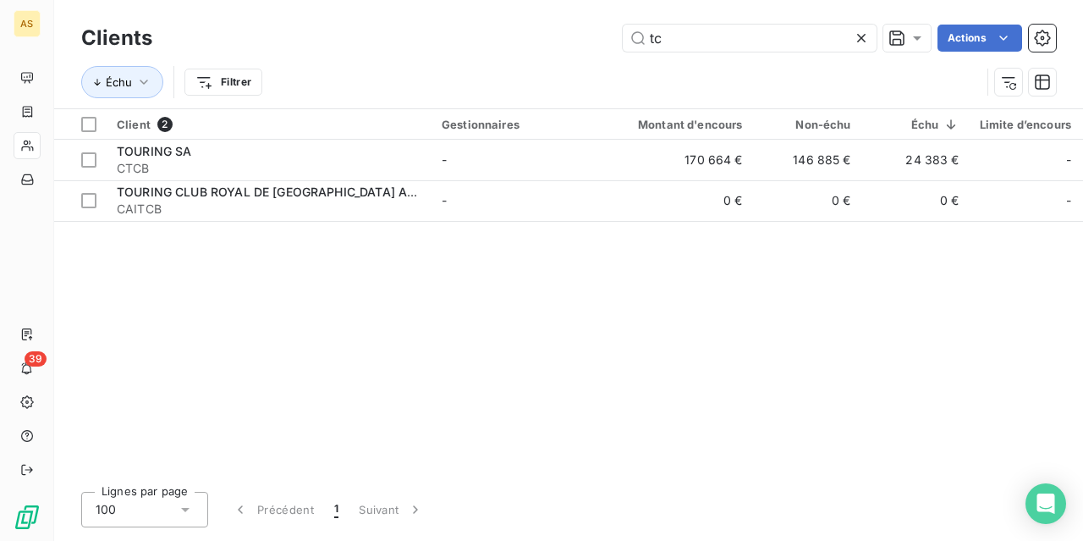
type input "t"
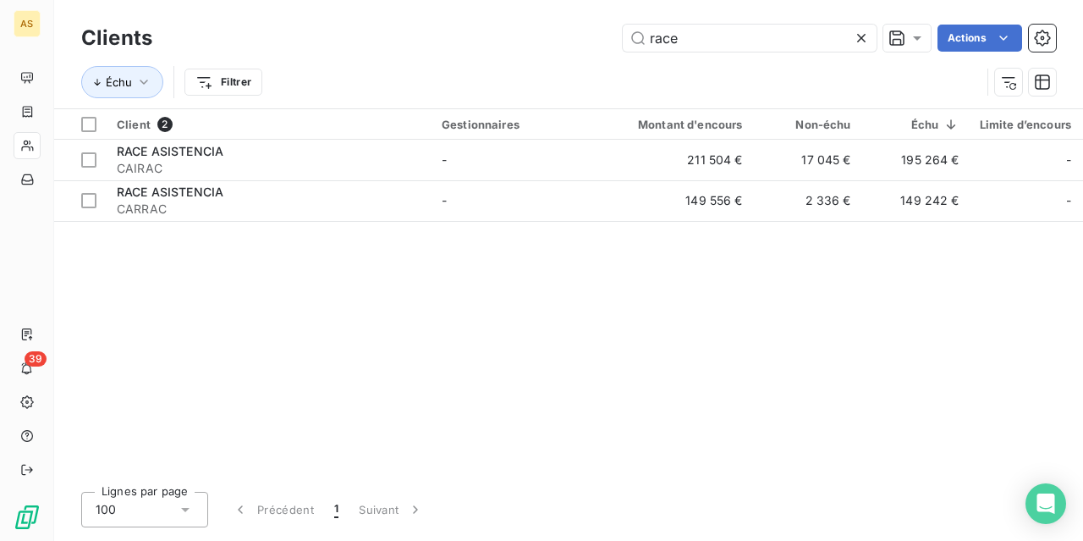
type input "race"
drag, startPoint x: 705, startPoint y: 47, endPoint x: 374, endPoint y: -38, distance: 341.4
click at [374, 0] on html "AS 39 Clients race Actions Échu Filtrer Client 2 Gestionnaires Montant d'encour…" at bounding box center [541, 270] width 1083 height 541
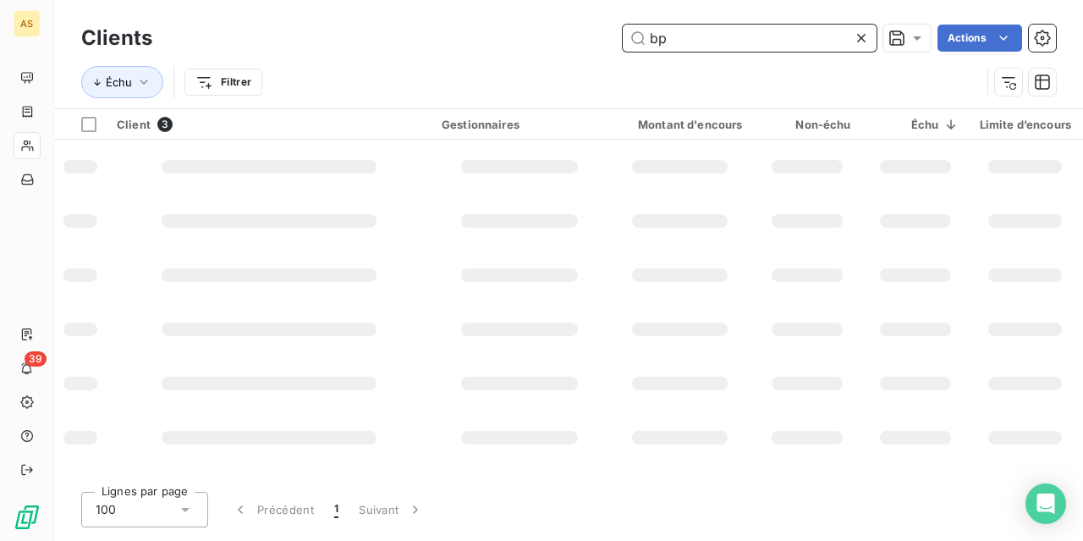
type input "b"
click at [542, 26] on div "Actions" at bounding box center [614, 38] width 883 height 27
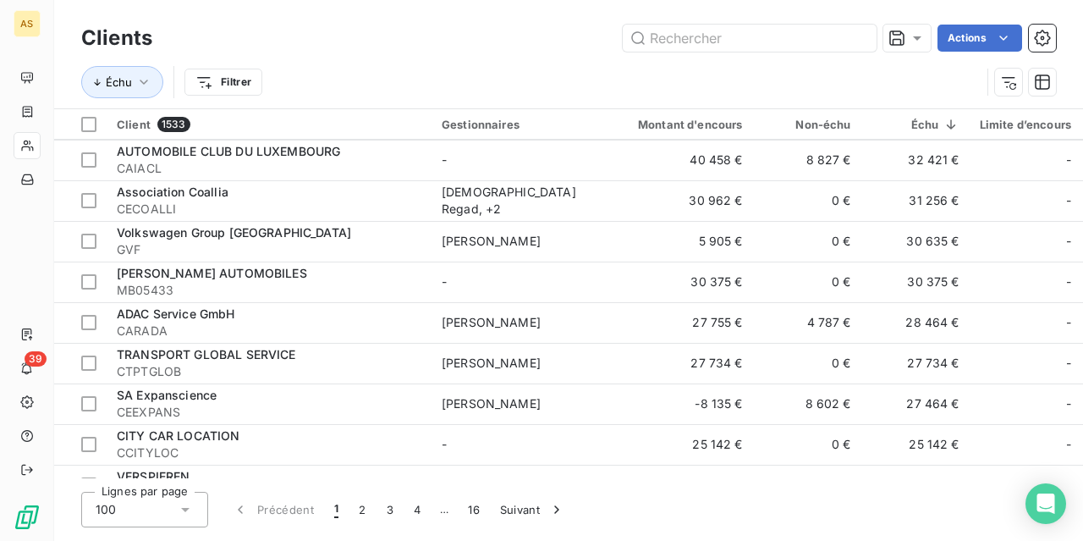
scroll to position [846, 0]
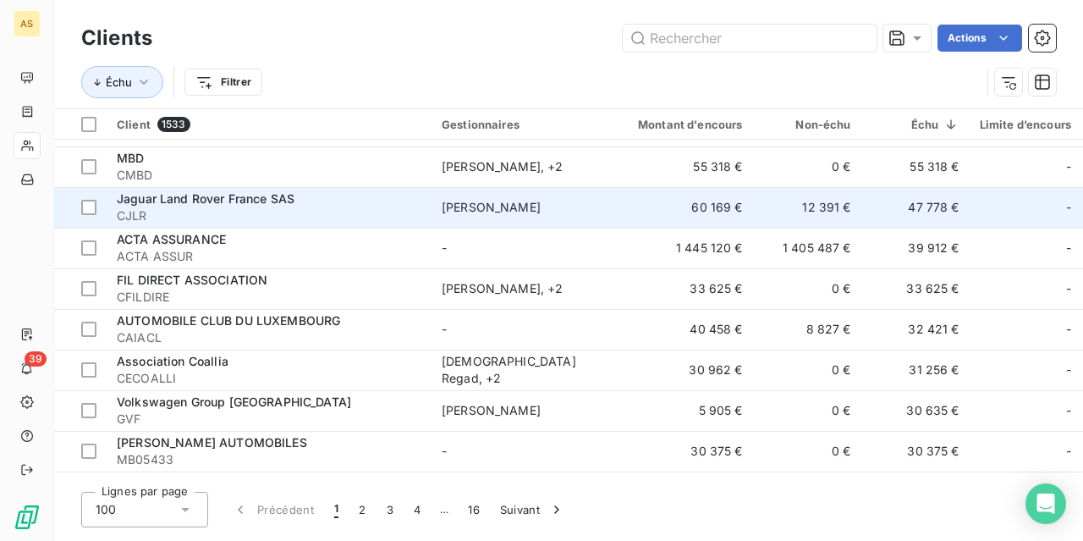
click at [949, 206] on td "47 778 €" at bounding box center [915, 207] width 108 height 41
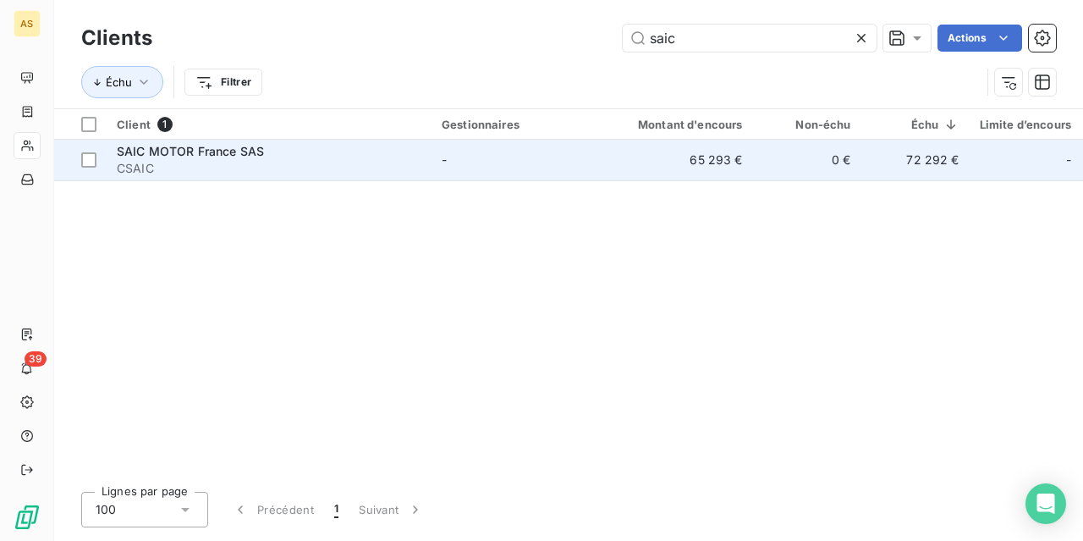
type input "saic"
click at [333, 145] on div "SAIC MOTOR France SAS" at bounding box center [269, 151] width 305 height 17
